Goal: Find specific page/section: Find specific page/section

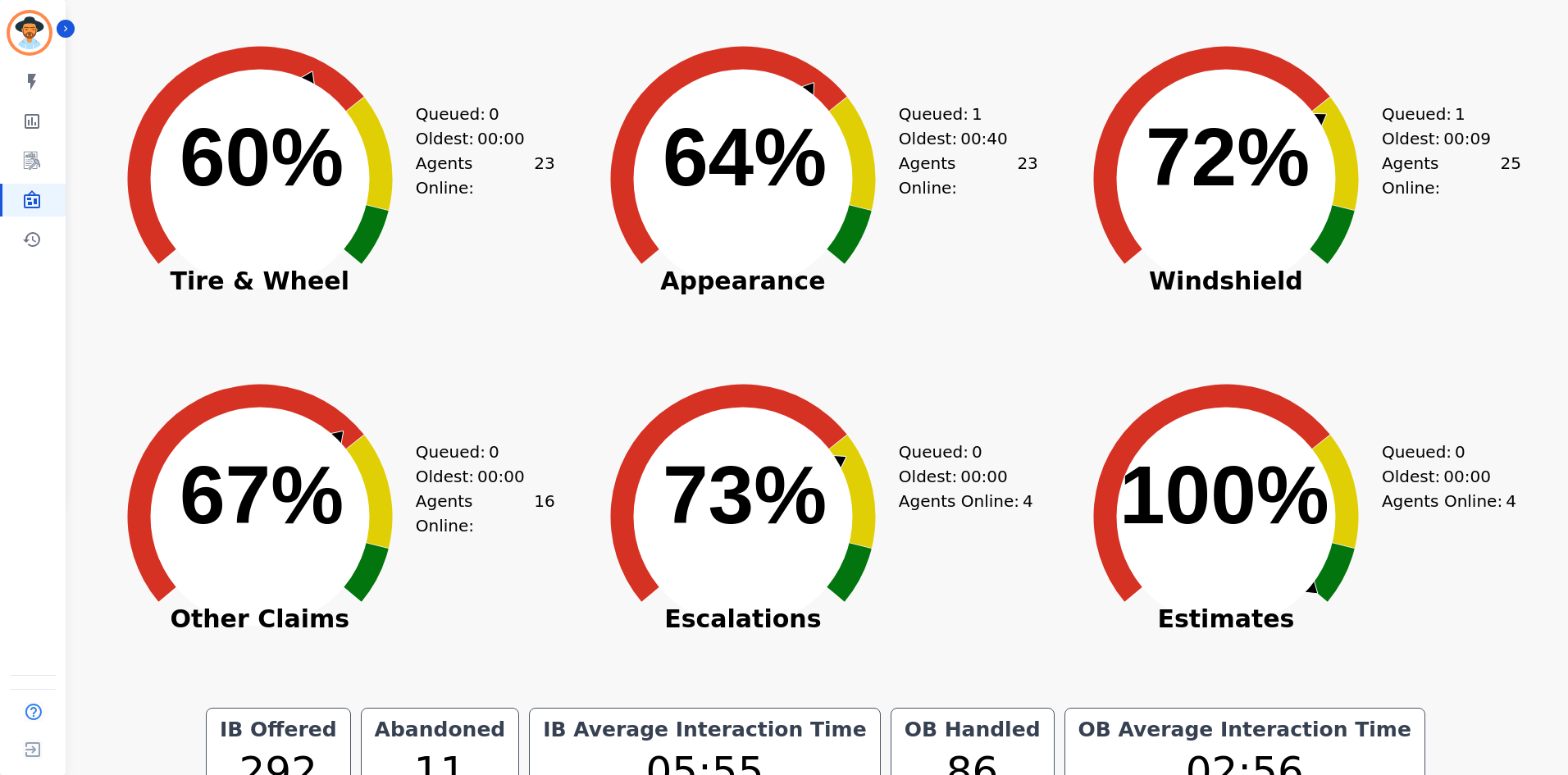
scroll to position [221, 0]
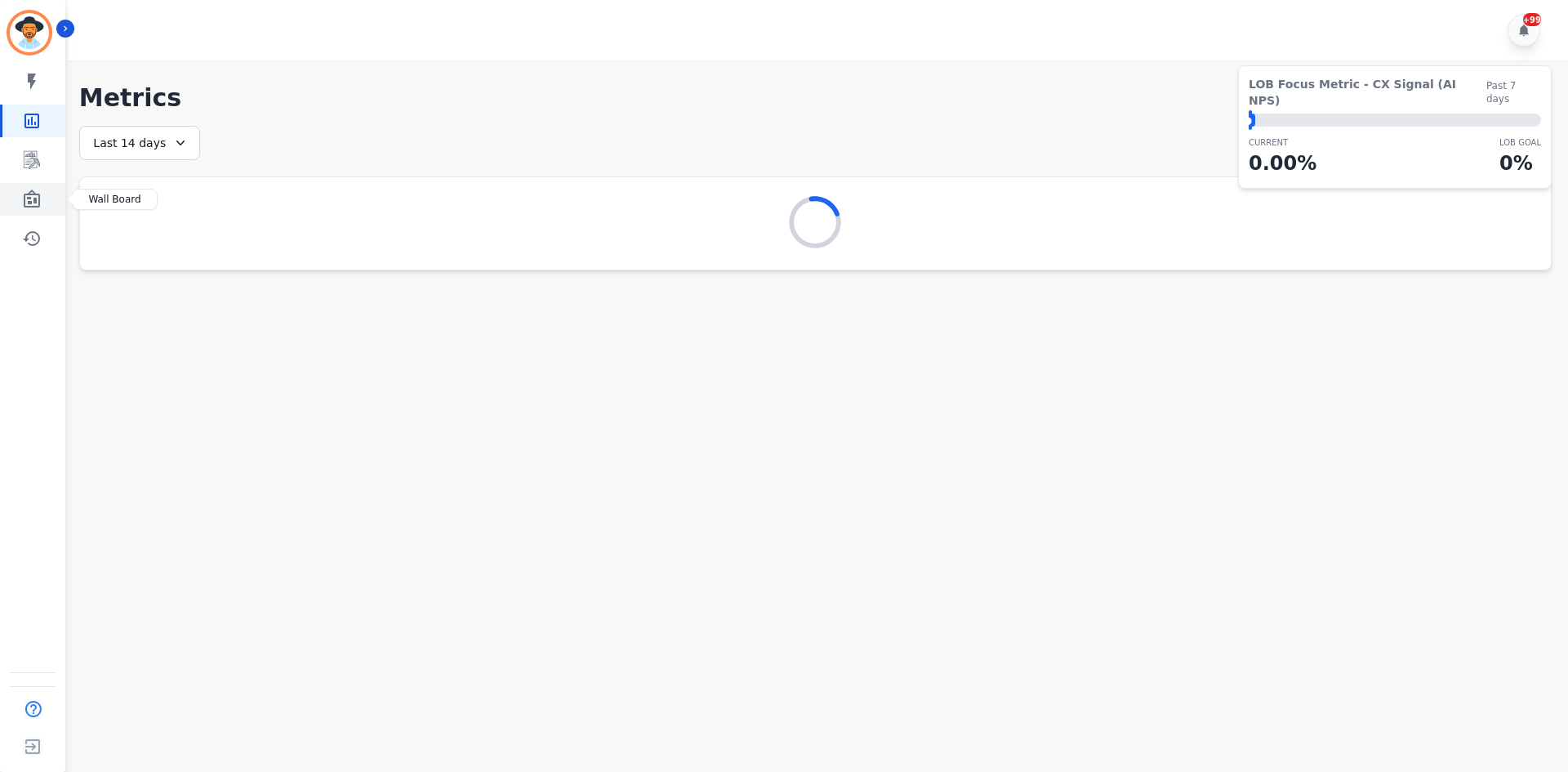
click at [30, 194] on icon "Sidebar" at bounding box center [32, 198] width 16 height 18
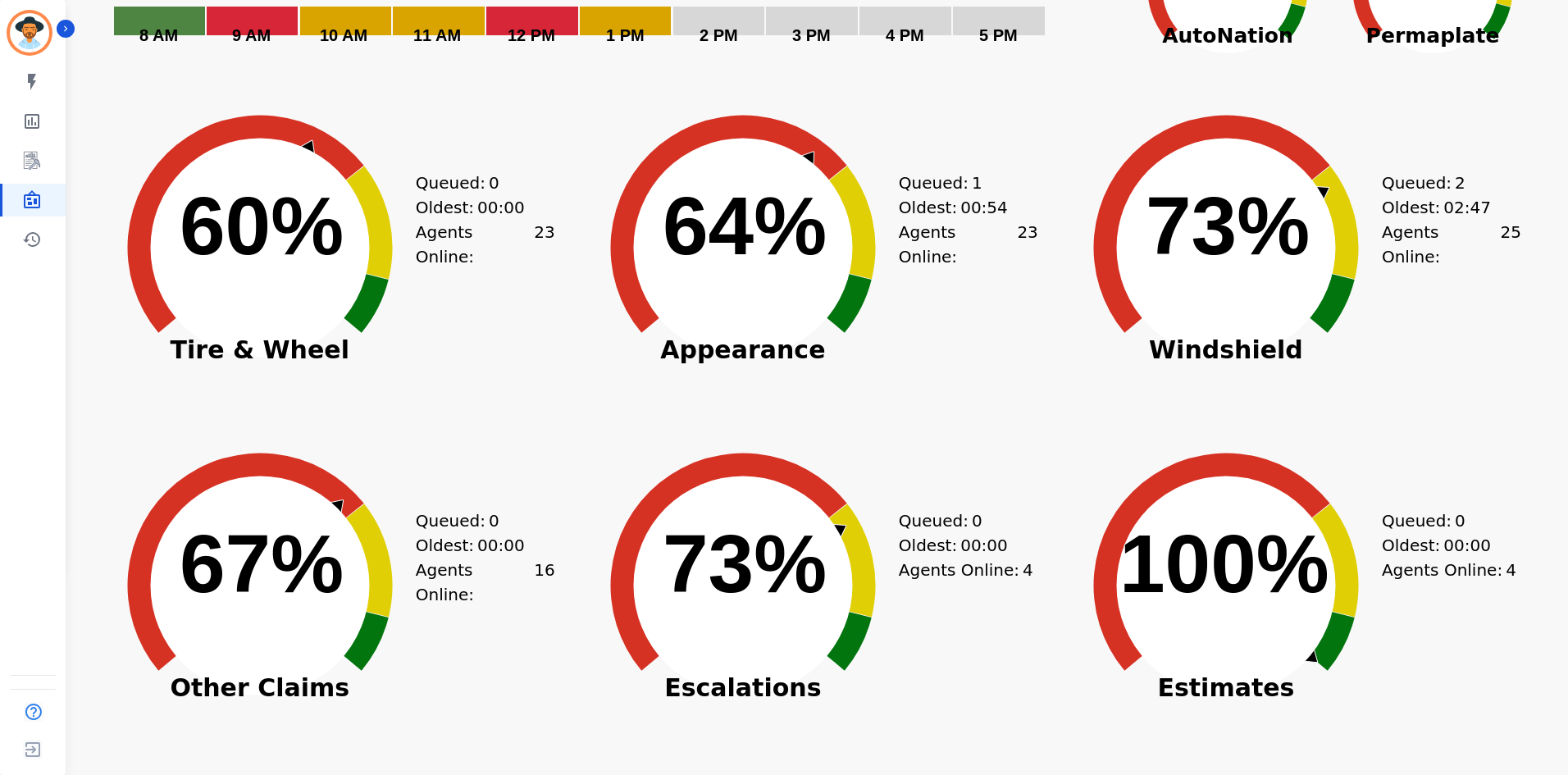
scroll to position [467, 0]
